Goal: Transaction & Acquisition: Purchase product/service

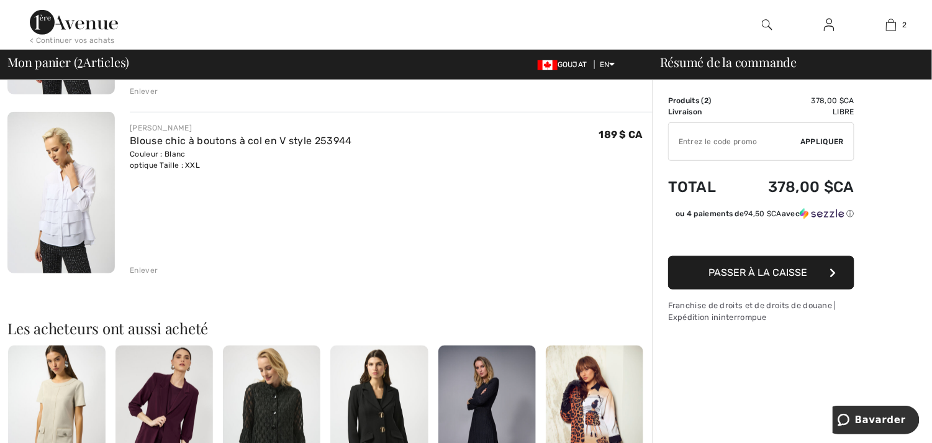
click at [150, 268] on div "Enlever" at bounding box center [144, 270] width 28 height 11
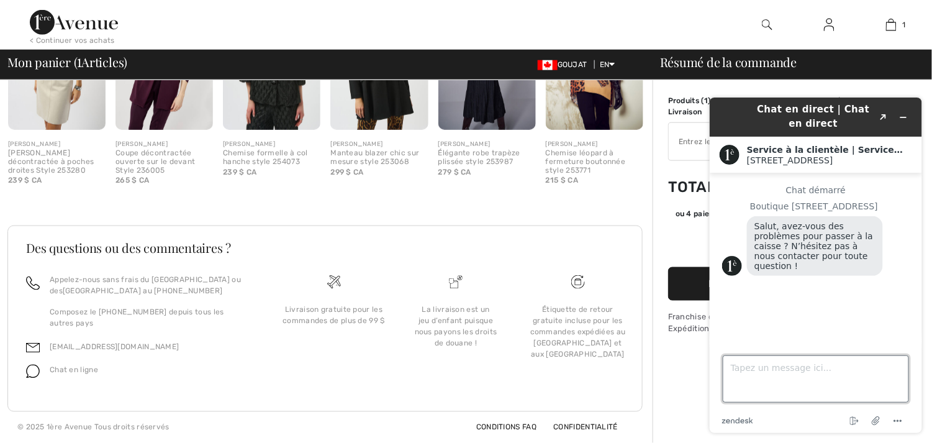
click at [731, 366] on textarea "Tapez un message ici..." at bounding box center [815, 378] width 186 height 47
click at [900, 115] on icon "Widget Réduire" at bounding box center [902, 116] width 9 height 9
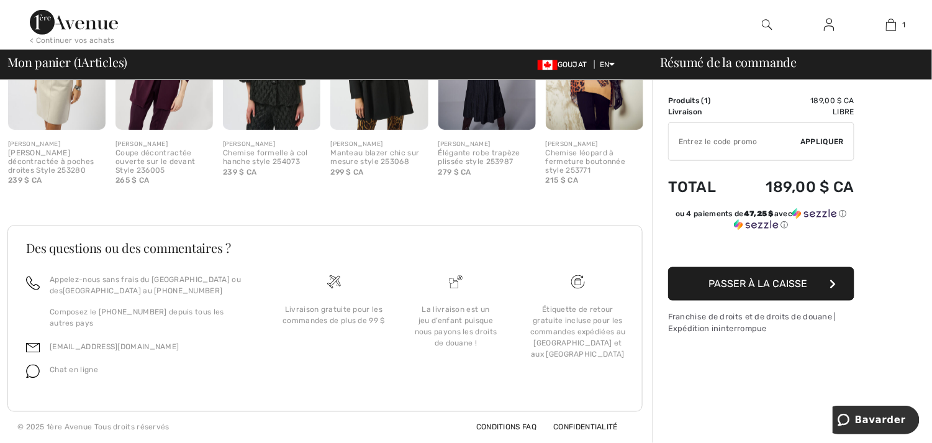
click at [803, 278] on span "Passer à la caisse" at bounding box center [758, 284] width 99 height 12
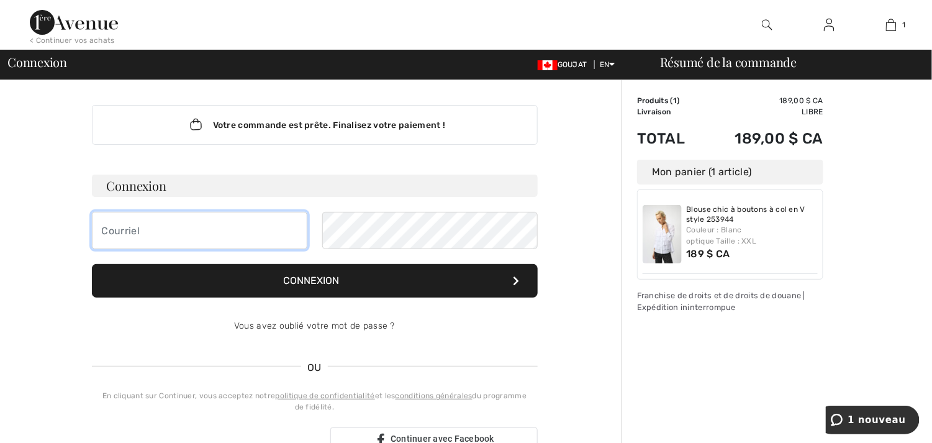
click at [166, 230] on input "email" at bounding box center [199, 230] width 215 height 37
click at [146, 231] on input "email" at bounding box center [199, 230] width 215 height 37
type input "r"
type input "rogersylvie44@hotmail.com"
click at [303, 281] on font "Connexion" at bounding box center [312, 280] width 56 height 12
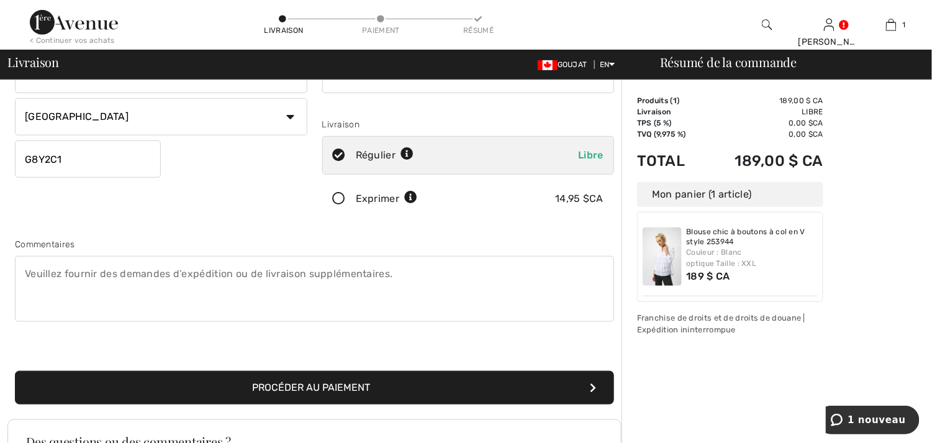
scroll to position [186, 0]
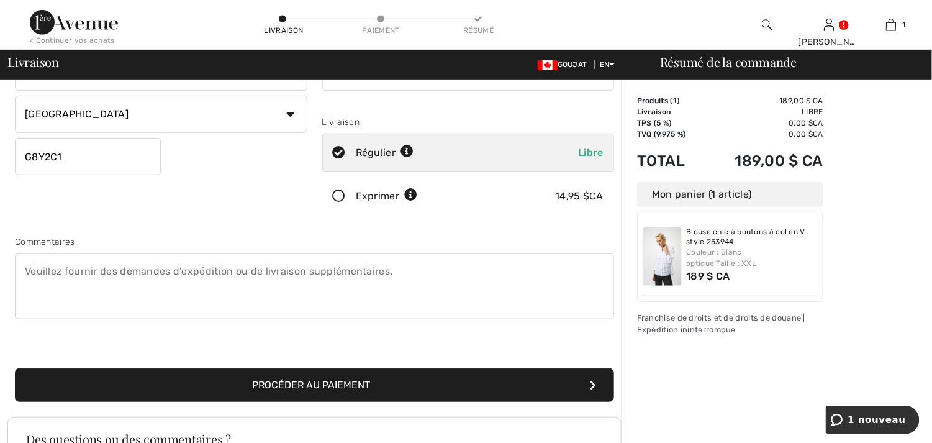
click at [310, 374] on button "Procéder au paiement" at bounding box center [314, 385] width 599 height 34
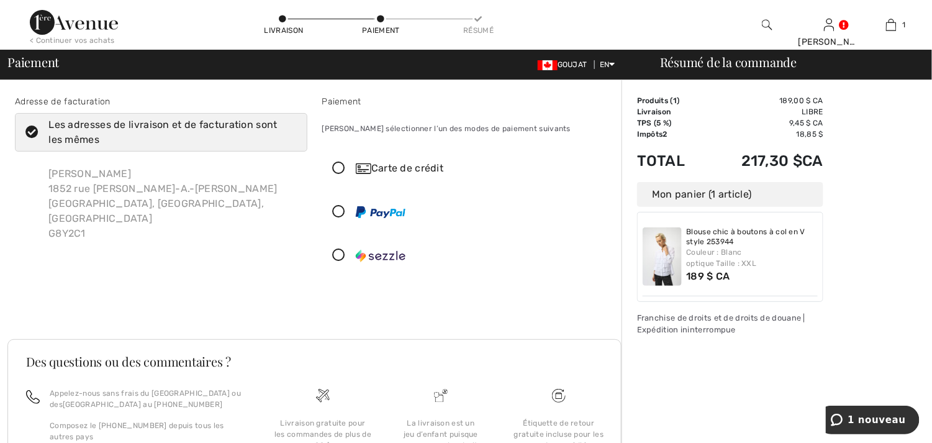
click at [338, 168] on icon at bounding box center [339, 168] width 33 height 13
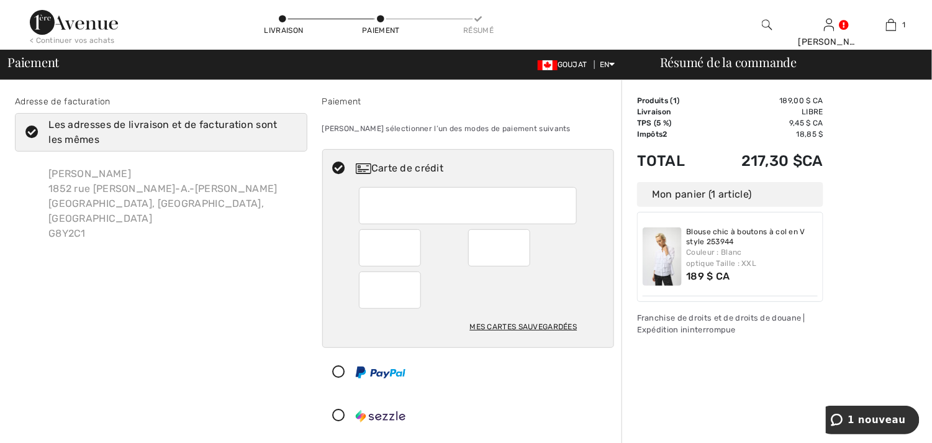
click at [367, 205] on div at bounding box center [468, 205] width 218 height 37
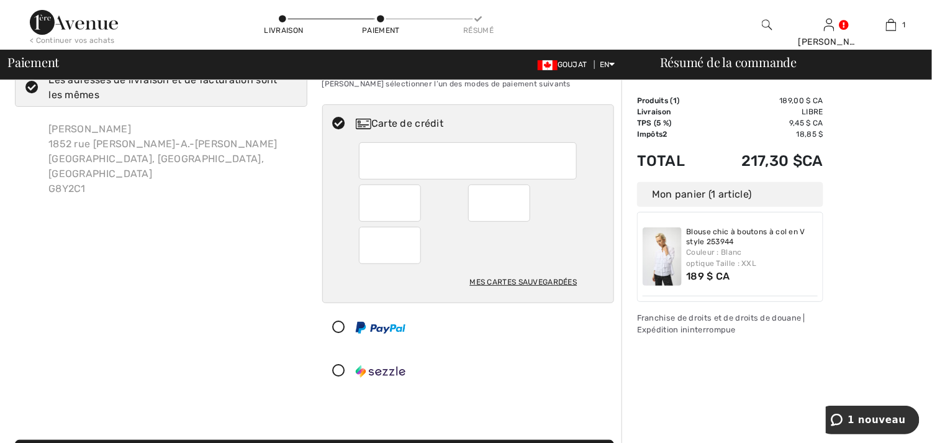
scroll to position [186, 0]
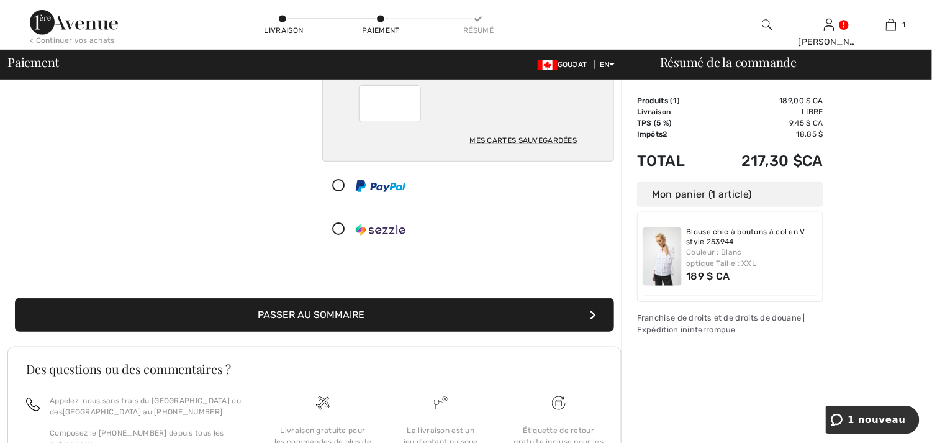
click at [329, 314] on font "Passer au sommaire" at bounding box center [311, 315] width 107 height 12
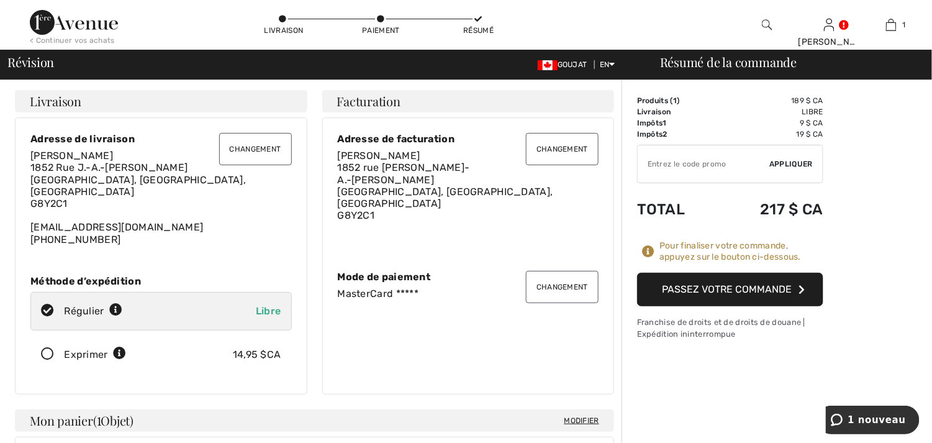
scroll to position [62, 0]
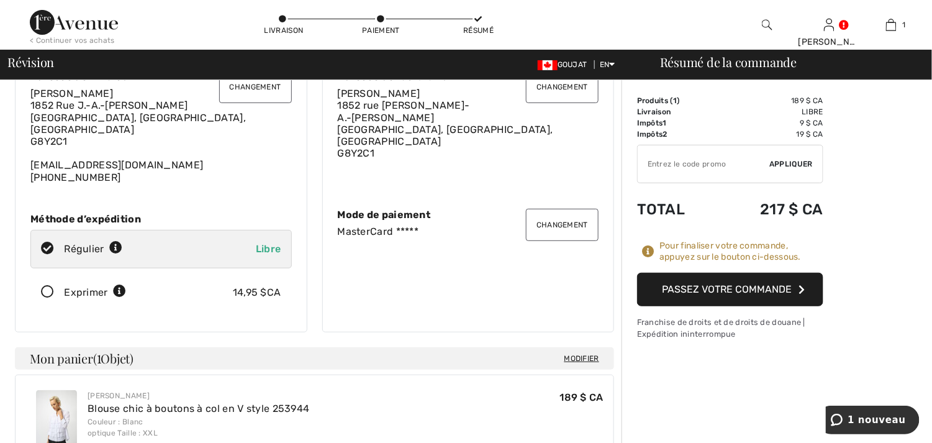
click at [748, 286] on font "Passez votre commande" at bounding box center [728, 289] width 130 height 12
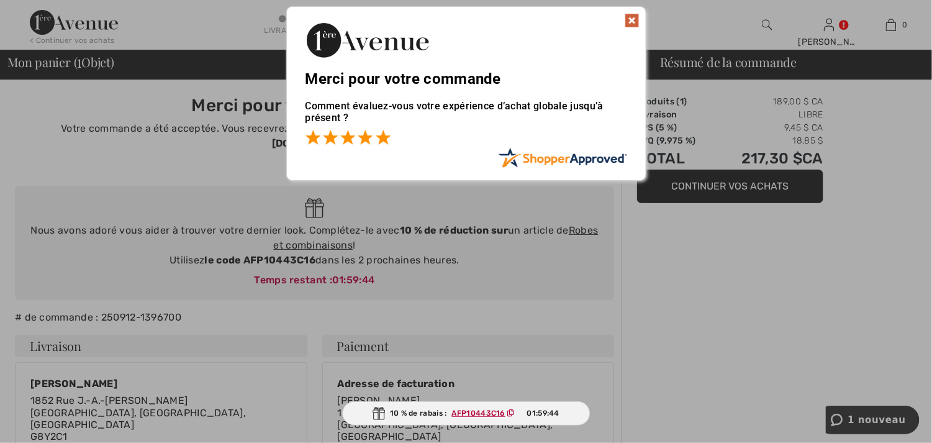
click at [383, 137] on span at bounding box center [383, 137] width 15 height 15
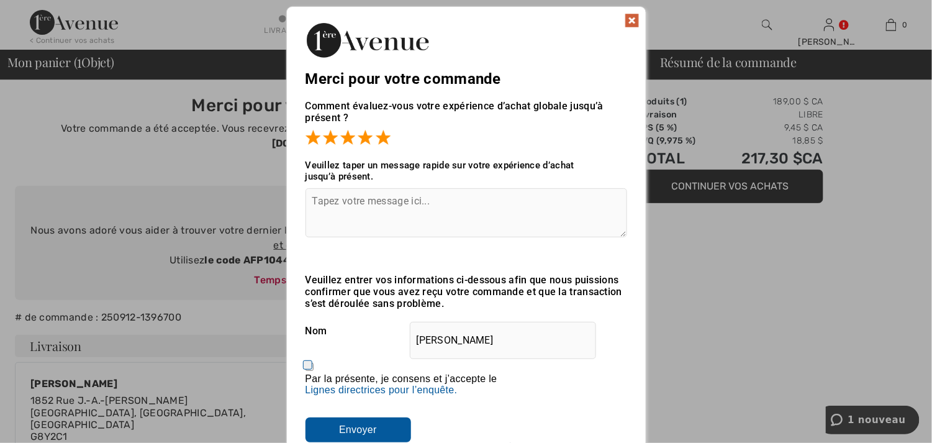
click at [314, 201] on textarea at bounding box center [466, 212] width 322 height 49
type textarea "Super"
click at [433, 342] on input "Sylvie Pichette" at bounding box center [503, 340] width 186 height 37
click at [478, 343] on input "Sylvie Pichette" at bounding box center [503, 340] width 186 height 37
click at [487, 342] on input "Sylvie Pichette" at bounding box center [503, 340] width 186 height 37
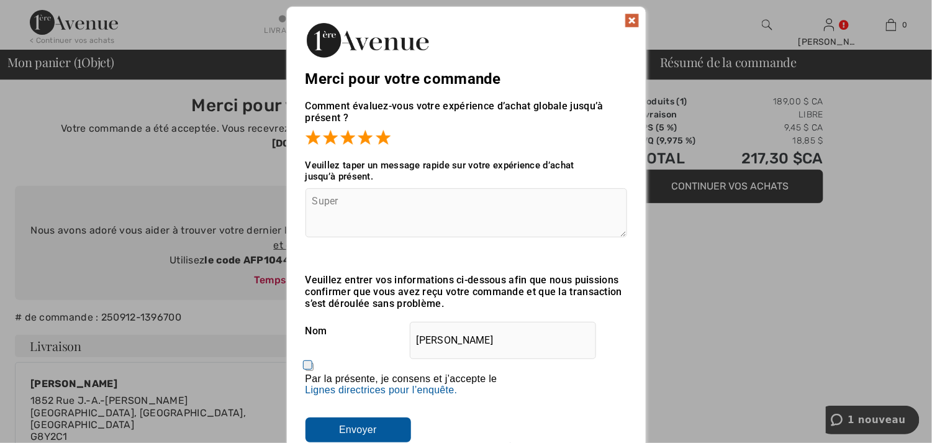
click at [631, 20] on img at bounding box center [632, 20] width 15 height 15
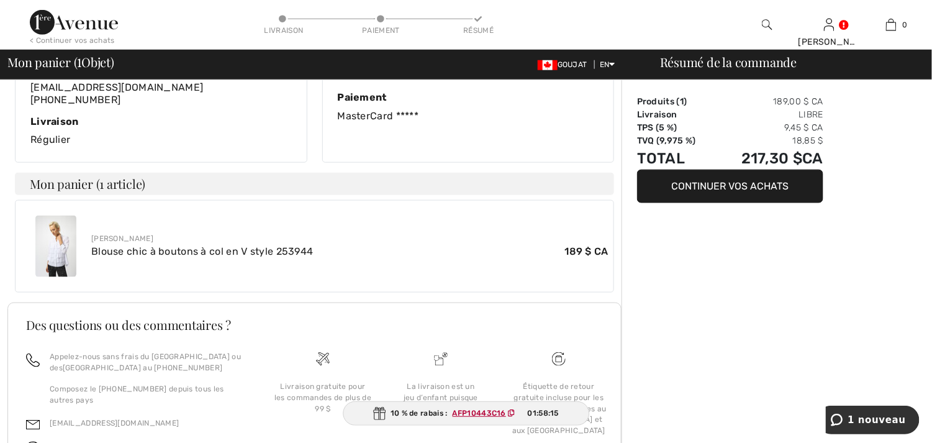
scroll to position [422, 0]
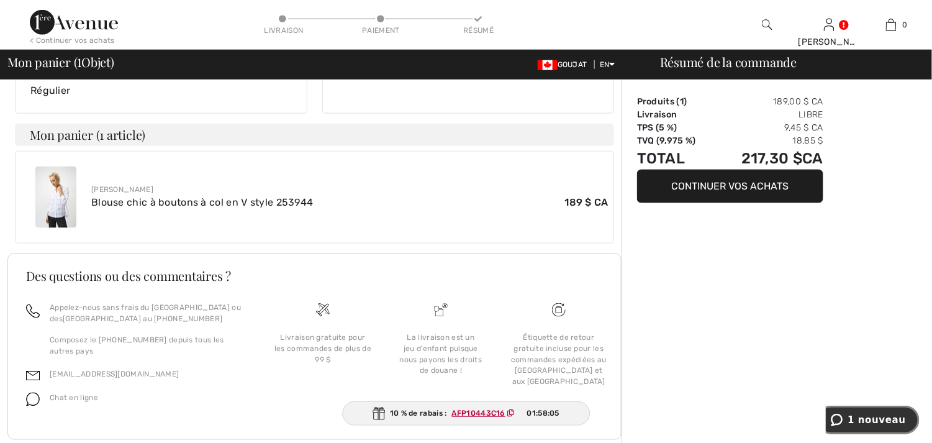
click at [880, 423] on span "1 nouveau" at bounding box center [877, 419] width 58 height 11
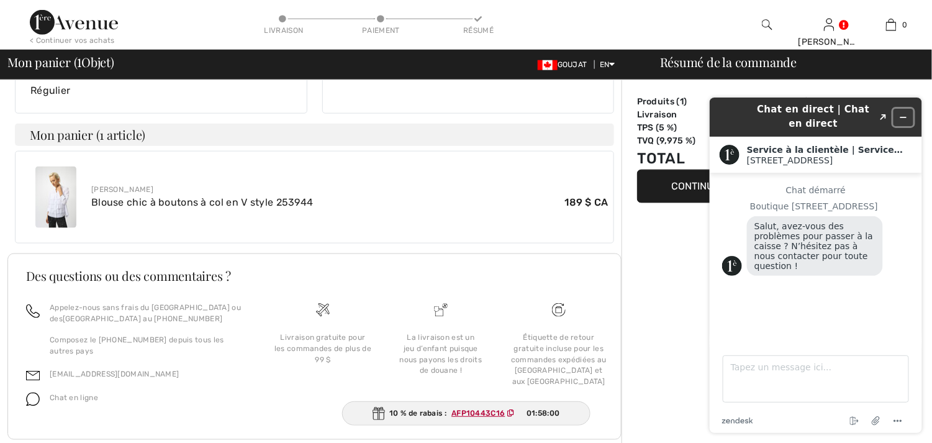
click at [901, 113] on icon "Widget Réduire" at bounding box center [902, 116] width 9 height 9
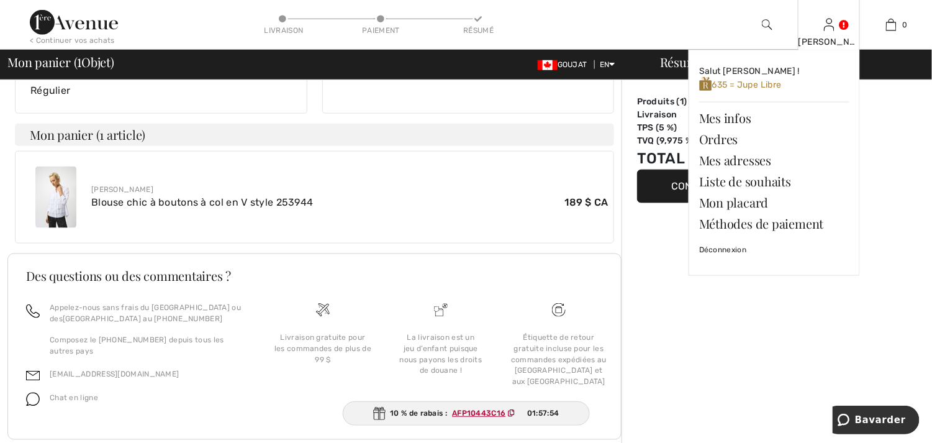
click at [835, 23] on link at bounding box center [829, 25] width 11 height 12
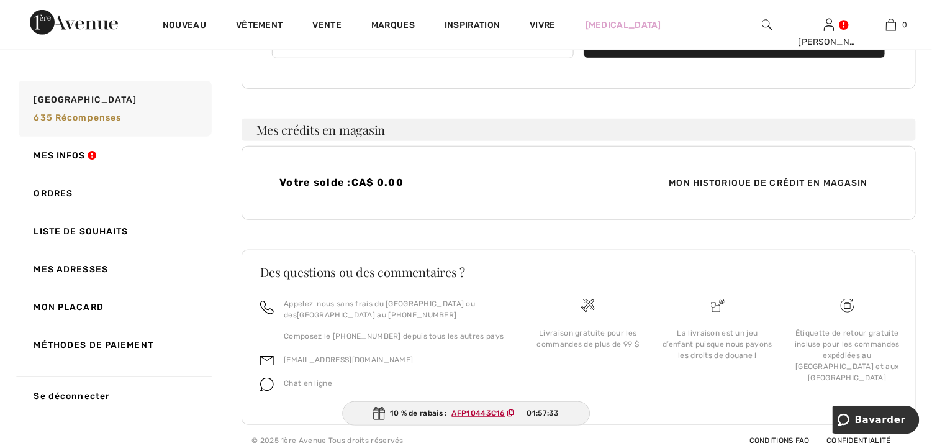
scroll to position [270, 0]
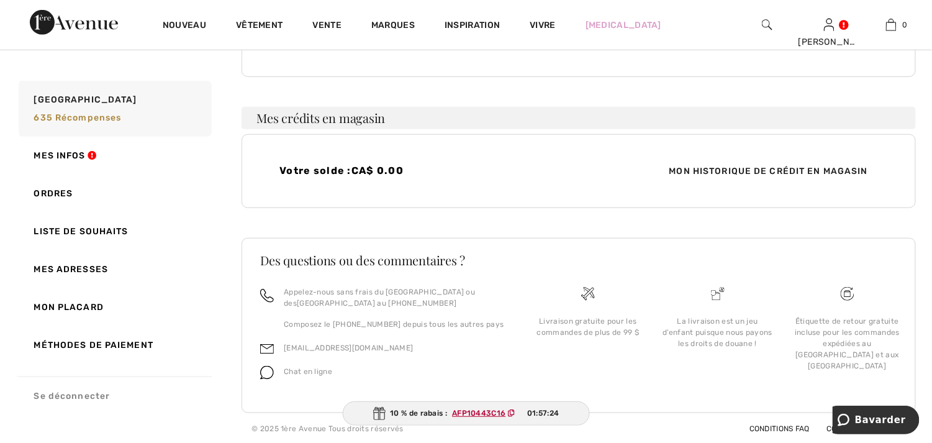
click at [75, 396] on link "Se déconnecter" at bounding box center [114, 395] width 196 height 38
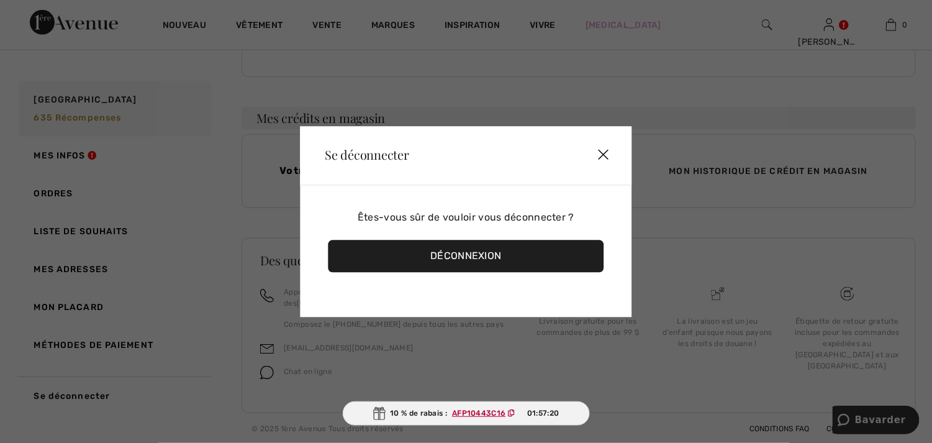
click at [455, 253] on div "Déconnexion" at bounding box center [466, 256] width 276 height 32
